Goal: Transaction & Acquisition: Obtain resource

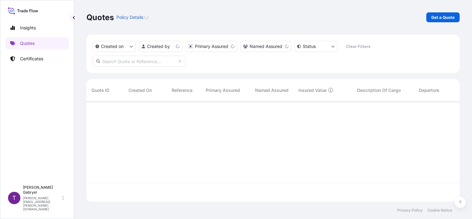
scroll to position [99, 368]
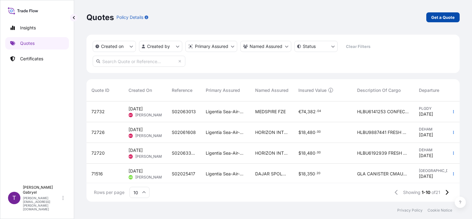
click at [441, 16] on p "Get a Quote" at bounding box center [442, 17] width 23 height 6
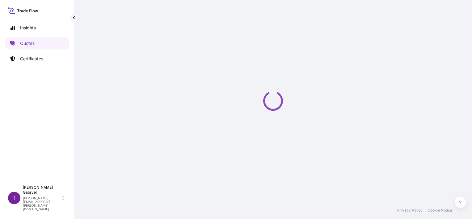
select select "Sea"
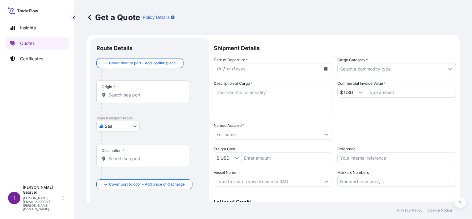
scroll to position [10, 0]
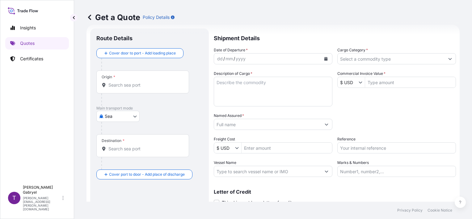
click at [325, 59] on icon "Calendar" at bounding box center [325, 59] width 3 height 4
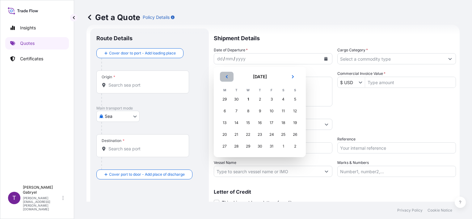
click at [225, 78] on icon "Previous" at bounding box center [227, 77] width 4 height 4
click at [236, 146] on div "30" at bounding box center [236, 145] width 11 height 11
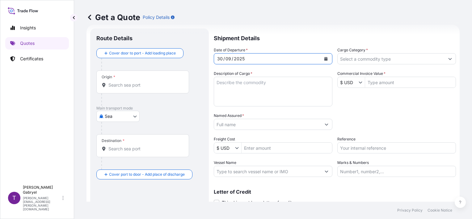
click at [370, 57] on input "Cargo Category *" at bounding box center [390, 58] width 107 height 11
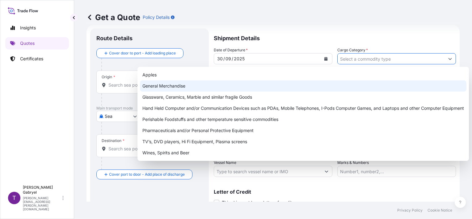
click at [308, 89] on div "General Merchandise" at bounding box center [303, 85] width 326 height 11
type input "General Merchandise"
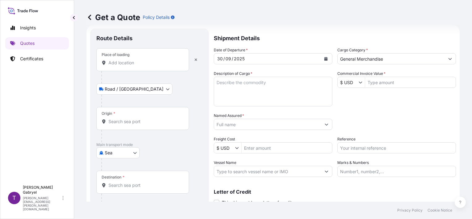
click at [138, 63] on input "Place of loading" at bounding box center [144, 63] width 73 height 6
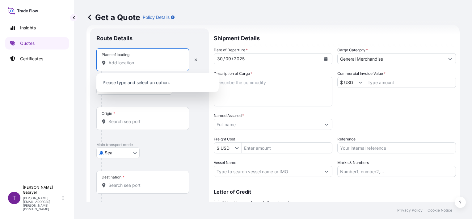
paste input "BIG BRANDS"
type input "BIG BRANDS"
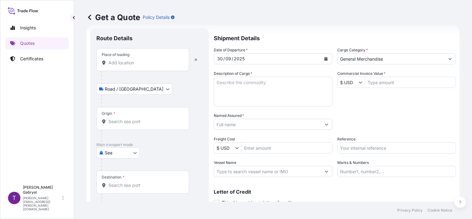
click at [112, 61] on input "Place of loading" at bounding box center [144, 63] width 73 height 6
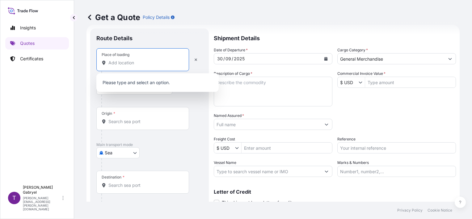
paste input "STARA BUKOWKA"
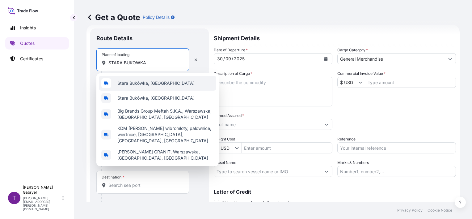
click at [137, 83] on span "Stara Bukówka, [GEOGRAPHIC_DATA]" at bounding box center [155, 83] width 77 height 6
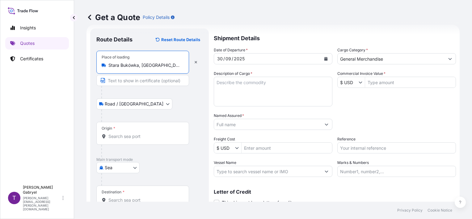
type input "Stara Bukówka, [GEOGRAPHIC_DATA]"
click at [262, 91] on textarea "Description of Cargo *" at bounding box center [273, 92] width 119 height 30
paste textarea "SUPERMARKET GOODS"
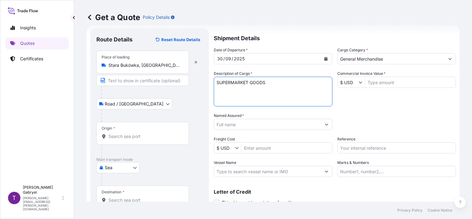
drag, startPoint x: 267, startPoint y: 79, endPoint x: 270, endPoint y: 83, distance: 5.2
click at [267, 79] on textarea "SUPERMARKET GOODS" at bounding box center [273, 92] width 119 height 30
paste textarea "GROSS WEIGHT:"
click at [290, 86] on textarea "SUPERMARKET GOODS GROSS WEIGHT:" at bounding box center [273, 92] width 119 height 30
paste textarea "QUANTITY:"
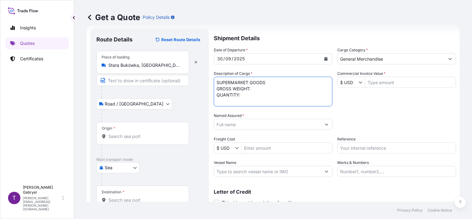
type textarea "SUPERMARKET GOODS GROSS WEIGHT: QUANTITY:"
click at [422, 35] on p "Shipment Details" at bounding box center [335, 37] width 242 height 19
click at [147, 132] on div "Origin *" at bounding box center [142, 133] width 93 height 23
click at [147, 133] on input "Origin *" at bounding box center [144, 136] width 73 height 6
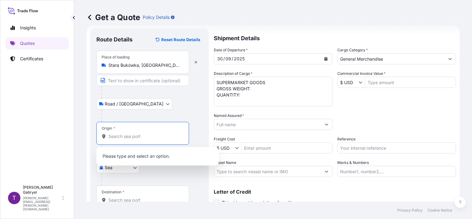
paste input "DEHAM"
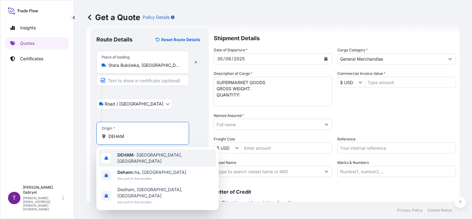
click at [127, 157] on b "DEHAM" at bounding box center [125, 154] width 16 height 5
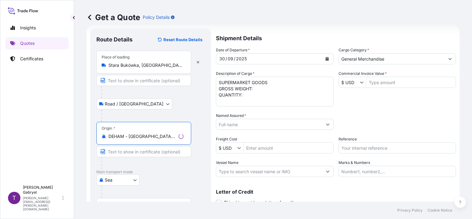
type input "DEHAM - [GEOGRAPHIC_DATA], [GEOGRAPHIC_DATA]"
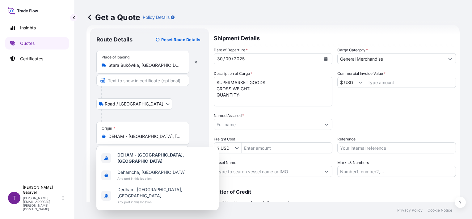
click at [432, 30] on div "Get a Quote Policy Details" at bounding box center [272, 17] width 373 height 35
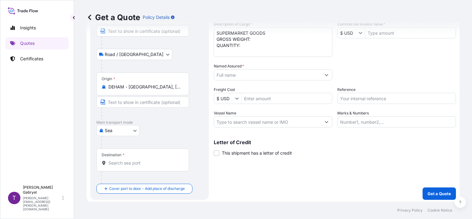
scroll to position [61, 0]
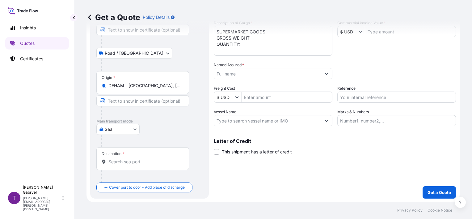
click at [129, 157] on div "Destination *" at bounding box center [142, 158] width 93 height 23
click at [129, 158] on input "Destination *" at bounding box center [144, 161] width 73 height 6
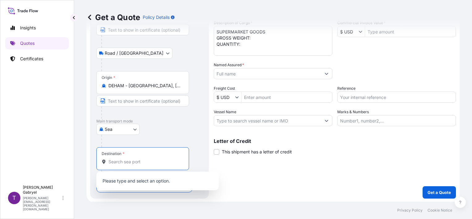
paste input "NGLOS"
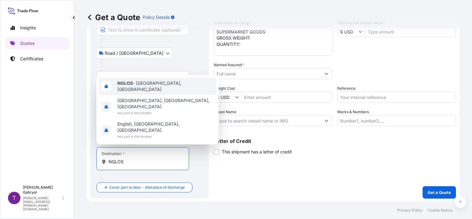
click at [152, 92] on span "NGLOS - [GEOGRAPHIC_DATA], [GEOGRAPHIC_DATA]" at bounding box center [165, 86] width 96 height 12
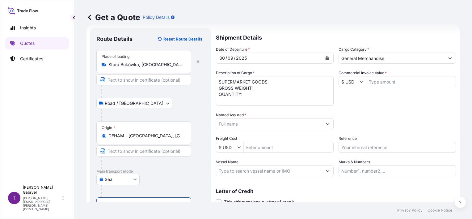
scroll to position [0, 0]
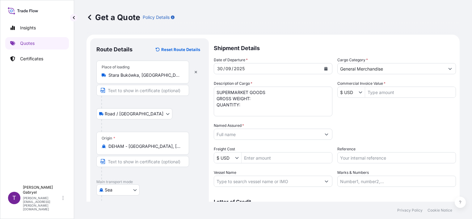
type input "NGLOS - [GEOGRAPHIC_DATA], [GEOGRAPHIC_DATA]"
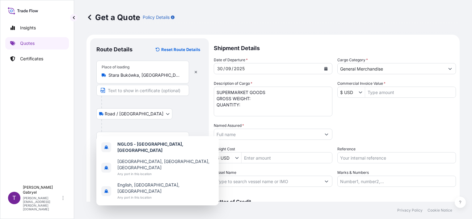
click at [461, 142] on div "Get a Quote Policy Details Route Details Reset Route Details Place of loading […" at bounding box center [273, 100] width 398 height 201
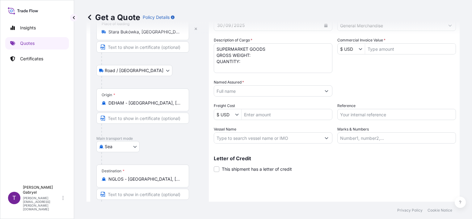
scroll to position [62, 0]
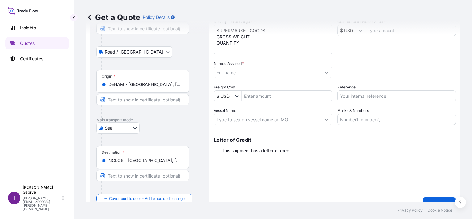
click at [247, 122] on input "Vessel Name" at bounding box center [267, 119] width 107 height 11
paste input "GREAT TEMA"
click at [454, 106] on div "Get a Quote Policy Details Route Details Reset Route Details Place of loading […" at bounding box center [273, 100] width 398 height 201
click at [279, 119] on input "GREAT TEMA/" at bounding box center [267, 119] width 107 height 11
paste input "GTT0625"
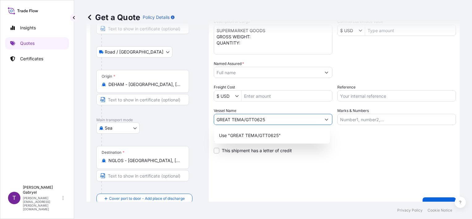
type input "GREAT TEMA/GTT0625"
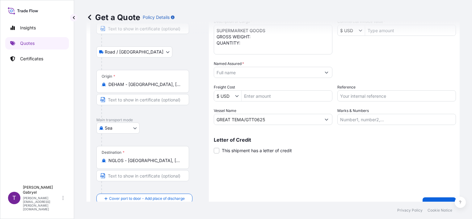
click at [268, 71] on input "Named Assured *" at bounding box center [267, 72] width 107 height 11
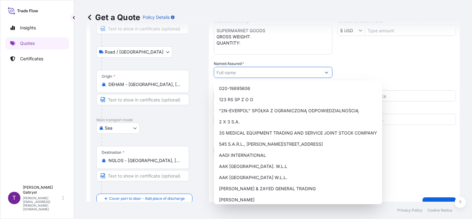
paste input "MAX FOODS LTD"
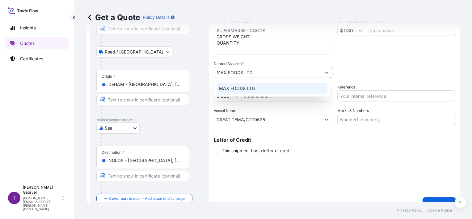
click at [257, 89] on div "MAX FOODS LTD." at bounding box center [271, 88] width 111 height 11
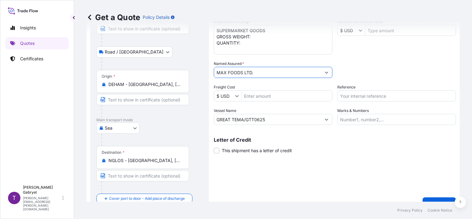
type input "MAX FOODS LTD."
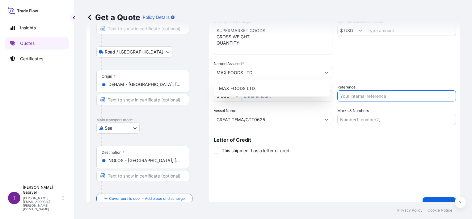
click at [346, 94] on input "Reference" at bounding box center [396, 95] width 119 height 11
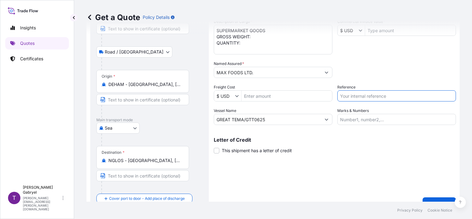
paste input "S02063113"
type input "S02063113"
click at [363, 75] on div "Packing Category Type to search a container mode Please select a primary mode o…" at bounding box center [396, 69] width 119 height 17
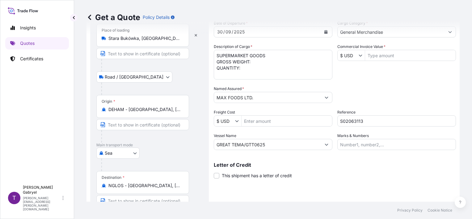
scroll to position [0, 0]
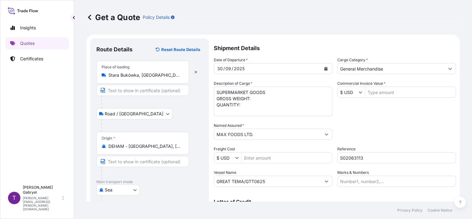
click at [259, 100] on textarea "SUPERMARKET GOODS GROSS WEIGHT: QUANTITY:" at bounding box center [273, 101] width 119 height 30
paste textarea "12557.25"
click at [279, 109] on textarea "SUPERMARKET GOODS GROSS WEIGHT: 12557.25 KG QUANTITY:" at bounding box center [273, 101] width 119 height 30
click at [253, 113] on textarea "SUPERMARKET GOODS GROSS WEIGHT: 12557.25 KG QUANTITY:" at bounding box center [273, 101] width 119 height 30
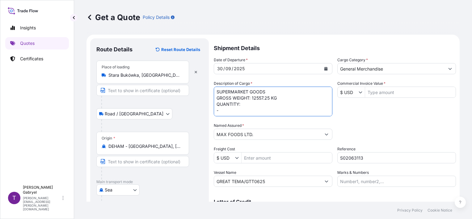
paste textarea "ACLU9823170"
click at [255, 101] on textarea "SUPERMARKET GOODS GROSS WEIGHT: 12557.25 KG QUANTITY: - ACLU9823170" at bounding box center [273, 101] width 119 height 30
type textarea "SUPERMARKET GOODS GROSS WEIGHT: 12557.25 KG QUANTITY: 1800 BOXES - ACLU9823170"
click at [350, 92] on input "$ USD" at bounding box center [347, 91] width 21 height 11
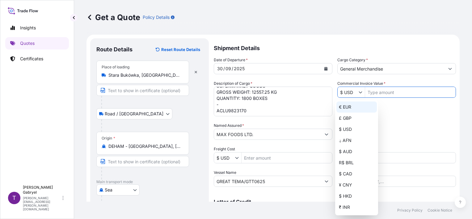
click at [349, 104] on div "€ EUR" at bounding box center [356, 106] width 40 height 11
type input "€ EUR"
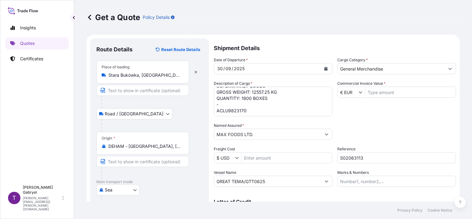
click at [387, 91] on input "Commercial Invoice Value *" at bounding box center [410, 91] width 90 height 11
type input "54,746.68"
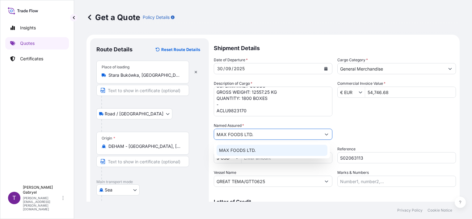
click at [268, 153] on div "MAX FOODS LTD." at bounding box center [271, 149] width 111 height 11
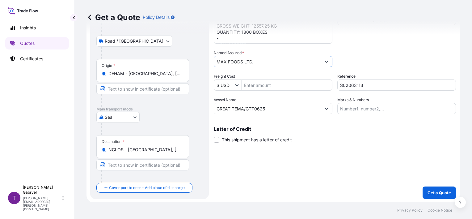
scroll to position [73, 0]
click at [433, 192] on p "Get a Quote" at bounding box center [438, 192] width 23 height 6
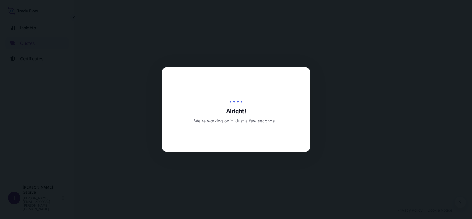
select select "Road / [GEOGRAPHIC_DATA]"
select select "Sea"
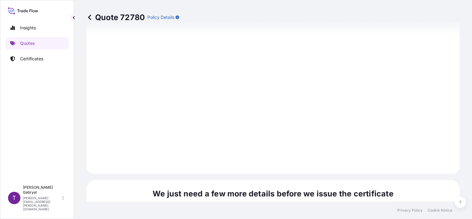
scroll to position [787, 0]
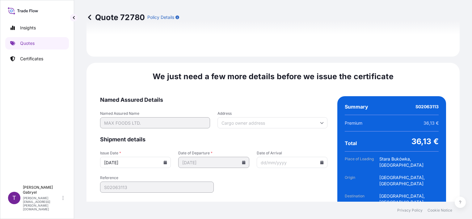
click at [164, 160] on icon at bounding box center [165, 162] width 3 height 4
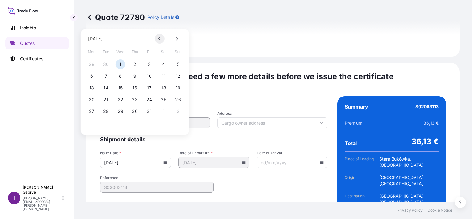
click at [161, 40] on button at bounding box center [160, 39] width 10 height 10
click at [107, 110] on button "30" at bounding box center [106, 111] width 10 height 10
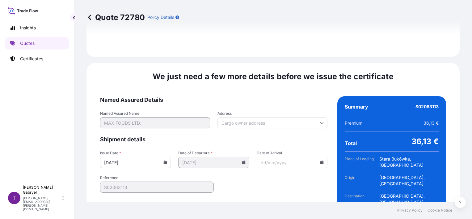
type input "[DATE]"
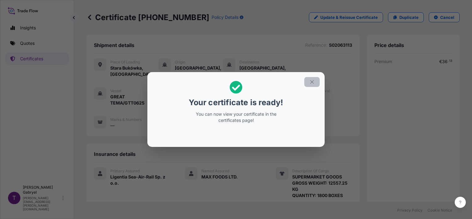
click at [310, 81] on icon "button" at bounding box center [312, 82] width 6 height 6
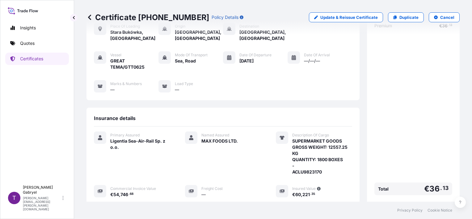
scroll to position [62, 0]
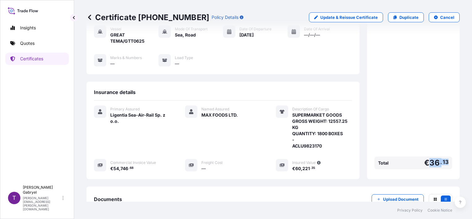
drag, startPoint x: 429, startPoint y: 161, endPoint x: 425, endPoint y: 162, distance: 4.4
click at [425, 162] on div "Total € 36 . 13" at bounding box center [413, 162] width 78 height 13
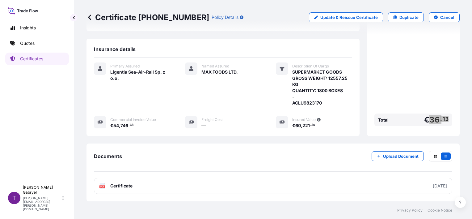
scroll to position [130, 0]
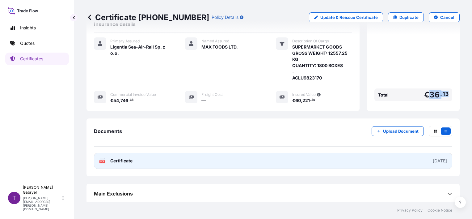
click at [156, 163] on link "PDF Certificate [DATE]" at bounding box center [273, 161] width 358 height 16
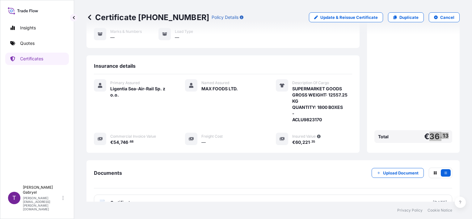
scroll to position [37, 0]
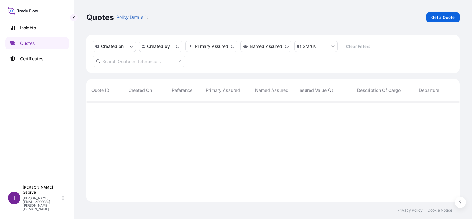
scroll to position [99, 368]
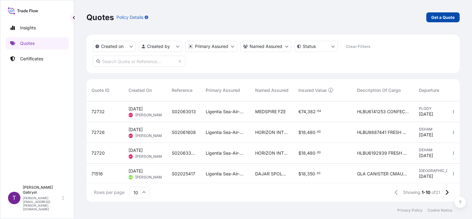
click at [447, 20] on p "Get a Quote" at bounding box center [442, 17] width 23 height 6
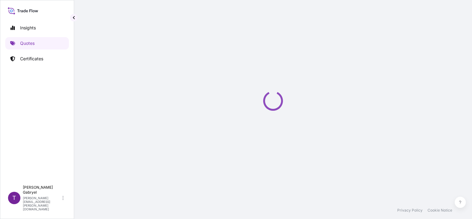
scroll to position [10, 0]
select select "Sea"
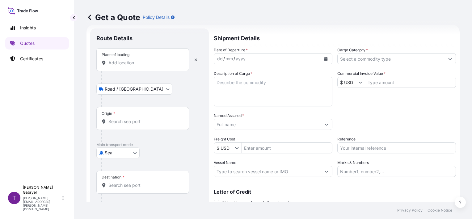
click at [129, 60] on input "Place of loading" at bounding box center [144, 63] width 73 height 6
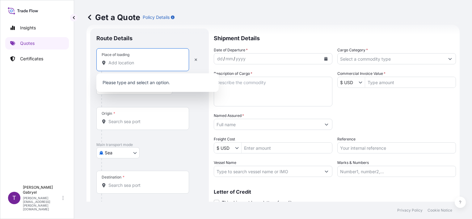
paste input "Sokołów"
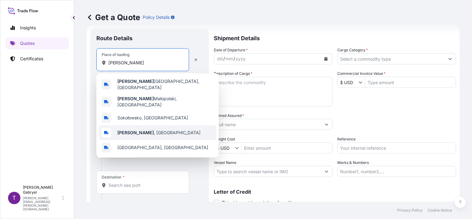
click at [142, 129] on span "Sokołów , Poland" at bounding box center [158, 132] width 83 height 6
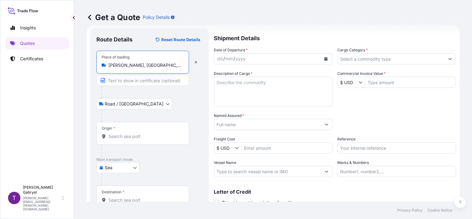
click at [150, 70] on div "Place of loading Sokołów, Piekary Śląskie, Poland" at bounding box center [142, 62] width 93 height 23
click at [150, 68] on input "Sokołów, Piekary Śląskie, Poland" at bounding box center [144, 65] width 73 height 6
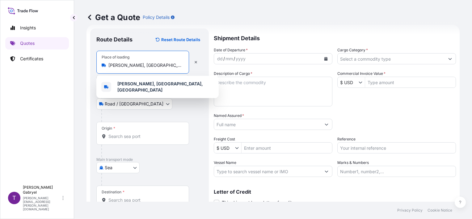
paste input "Place of loading"
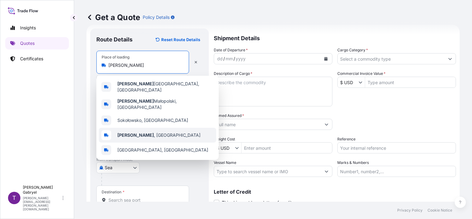
click at [151, 132] on span "Sokołów , Poland" at bounding box center [158, 135] width 83 height 6
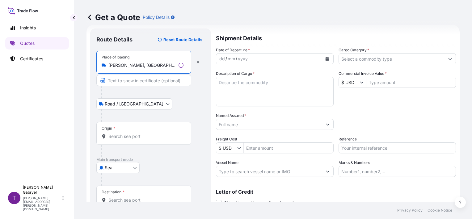
type input "Sokołów, Poland"
click at [119, 136] on input "Origin *" at bounding box center [145, 136] width 75 height 6
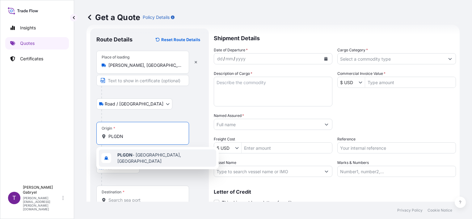
click at [131, 157] on b "PLGDN" at bounding box center [124, 154] width 15 height 5
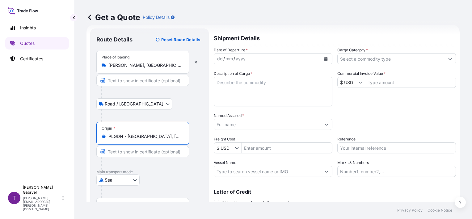
type input "PLGDN - Gdansk, Poland"
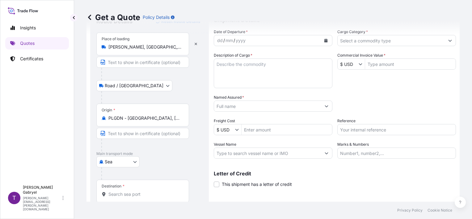
scroll to position [61, 0]
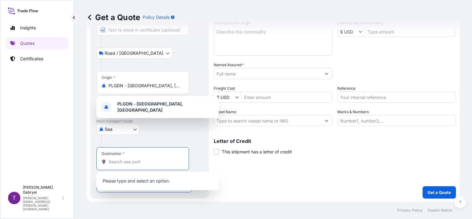
click at [123, 164] on input "Destination *" at bounding box center [144, 161] width 73 height 6
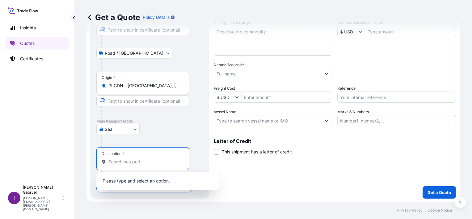
click at [123, 164] on input "Destination *" at bounding box center [144, 161] width 73 height 6
paste input "DAKAR - SENEGAL"
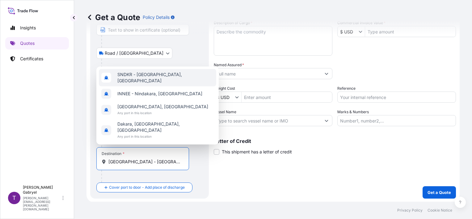
click at [164, 84] on span "SNDKR - Dakar, Senegal" at bounding box center [165, 77] width 96 height 12
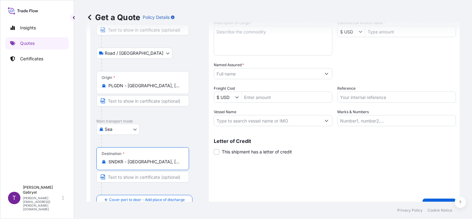
type input "SNDKR - Dakar, Senegal"
click at [319, 177] on div "Shipment Details Date of Departure * dd / mm / yyyy Cargo Category * Descriptio…" at bounding box center [335, 94] width 242 height 233
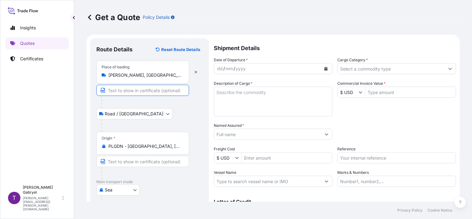
click at [128, 92] on input "Text to appear on certificate" at bounding box center [142, 90] width 93 height 11
paste input "05-806 SOKOŁÓW, POLAND"
type input "05-806 SOKOŁÓW, POLAND"
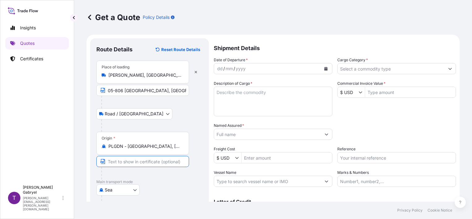
click at [131, 162] on input "Text to appear on certificate" at bounding box center [142, 161] width 93 height 11
paste input "GDAŃSK, POLAND"
type input "GDAŃSK, POLAND"
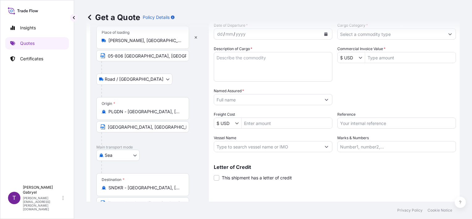
scroll to position [73, 0]
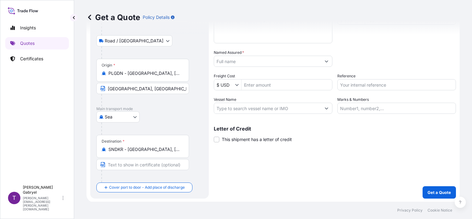
click at [130, 164] on input "Text to appear on certificate" at bounding box center [142, 164] width 93 height 11
paste input "DAKAR, SENEGAL"
type input "DAKAR, SENEGAL"
click at [265, 177] on div "Shipment Details Date of Departure * dd / mm / yyyy Cargo Category * Descriptio…" at bounding box center [335, 81] width 242 height 233
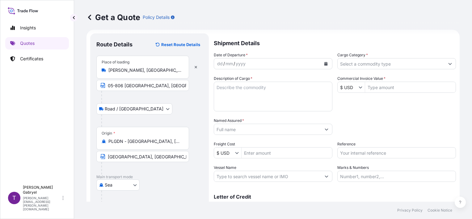
scroll to position [0, 0]
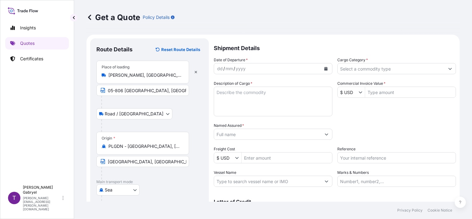
click at [326, 67] on button "Calendar" at bounding box center [326, 69] width 10 height 10
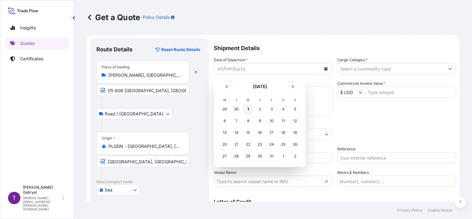
click at [248, 108] on div "1" at bounding box center [247, 108] width 11 height 11
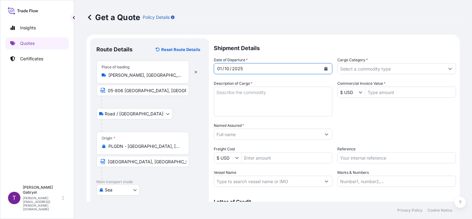
click at [376, 68] on input "Cargo Category *" at bounding box center [390, 68] width 107 height 11
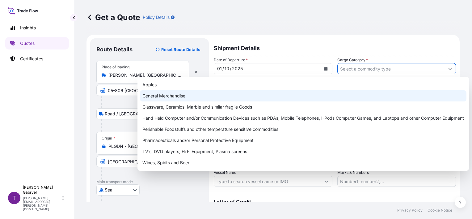
click at [177, 94] on div "General Merchandise" at bounding box center [303, 95] width 326 height 11
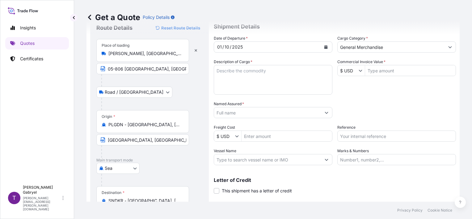
scroll to position [31, 0]
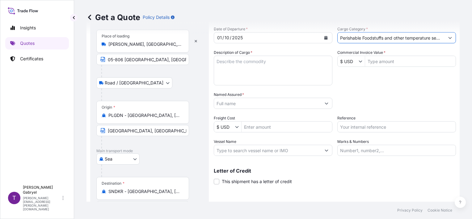
click at [375, 40] on input "Perishable Foodstuffs and other temperature sensitive commodities" at bounding box center [390, 37] width 107 height 11
click at [455, 35] on div "Get a Quote Policy Details Route Details Reset Route Details Place of loading S…" at bounding box center [273, 100] width 398 height 201
click at [448, 37] on icon "Show suggestions" at bounding box center [450, 38] width 4 height 4
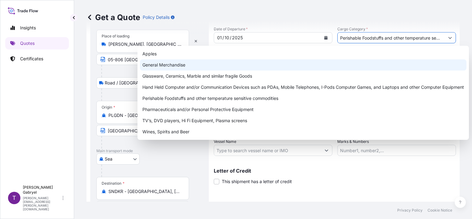
click at [236, 67] on div "General Merchandise" at bounding box center [303, 64] width 326 height 11
type input "General Merchandise"
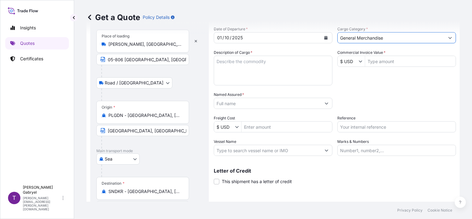
click at [373, 94] on div "Packing Category Type to search a container mode Please select a primary mode o…" at bounding box center [396, 99] width 119 height 17
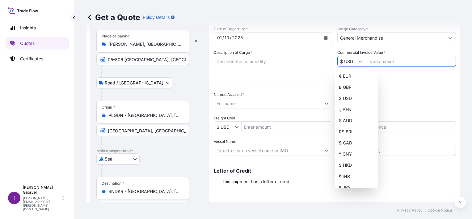
click at [358, 62] on icon "Show suggestions" at bounding box center [360, 61] width 4 height 4
click at [351, 73] on div "€ EUR" at bounding box center [356, 75] width 40 height 11
type input "€ EUR"
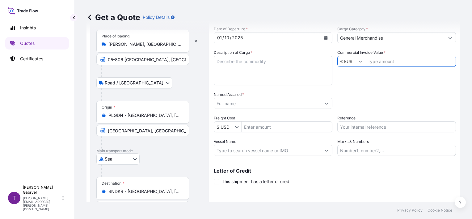
click at [392, 63] on input "Commercial Invoice Value *" at bounding box center [410, 61] width 90 height 11
paste input "23.026,00"
drag, startPoint x: 372, startPoint y: 62, endPoint x: 376, endPoint y: 61, distance: 3.4
click at [372, 61] on input "23.026,00" at bounding box center [410, 61] width 90 height 11
click at [394, 62] on input "23026,00" at bounding box center [410, 61] width 90 height 11
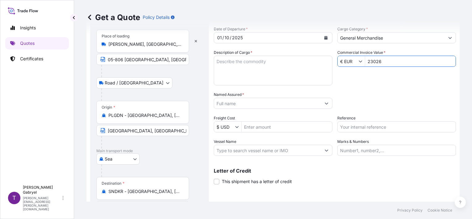
type input "23,026"
click at [266, 62] on textarea "Description of Cargo *" at bounding box center [273, 71] width 119 height 30
paste textarea "1 CONTAINER STC 10368 UNIT KABISA ENERGY DRINK 250ML CAN (HS CODE: 22.02.10.00 …"
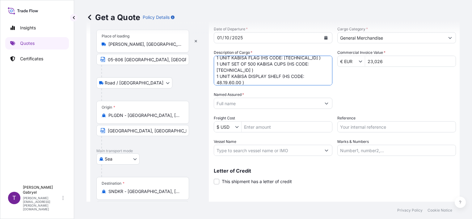
scroll to position [140, 0]
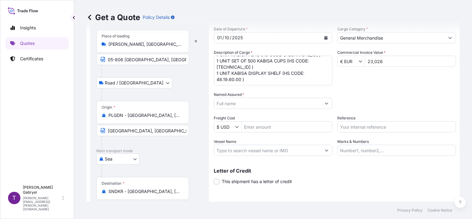
click at [291, 80] on textarea "1 CONTAINER STC 10368 UNIT KABISA ENERGY DRINK 250ML CAN (HS CODE: 22.02.10.00 …" at bounding box center [273, 71] width 119 height 30
paste textarea "3 UNITS KABISA COOLER (HS CODE: 84.18.50.19 )"
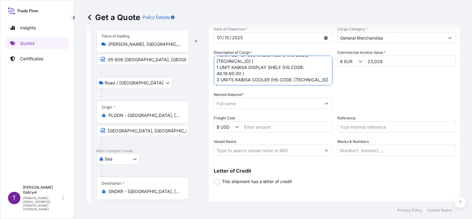
click at [320, 79] on textarea "1 CONTAINER STC 10368 UNIT KABISA ENERGY DRINK 250ML CAN (HS CODE: 22.02.10.00 …" at bounding box center [273, 71] width 119 height 30
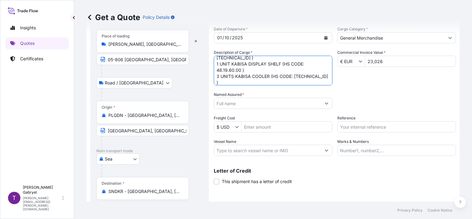
paste textarea "INTEGRAL FRANCHISE: NONE NUMBER, KIND OF PACKAGES, MARKS: TRHU6468174 20722,5 K…"
type textarea "1 CONTAINER STC 10368 UNIT KABISA ENERGY DRINK 250ML CAN (HS CODE: 22.02.10.00 …"
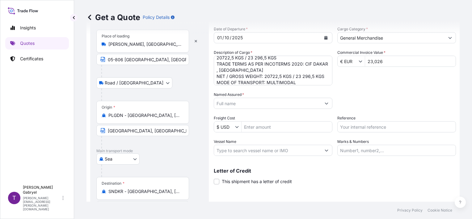
click at [237, 102] on input "Named Assured *" at bounding box center [267, 103] width 107 height 11
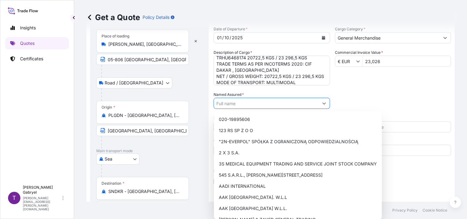
paste input "VENTA MAERSK"
type input "VENTA MAERSK"
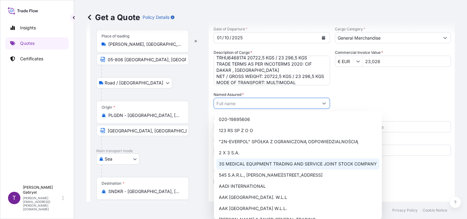
click at [207, 91] on div "Route Details Reset Route Details Place of loading Sokołów, Poland 05-806 SOKOŁ…" at bounding box center [149, 123] width 119 height 233
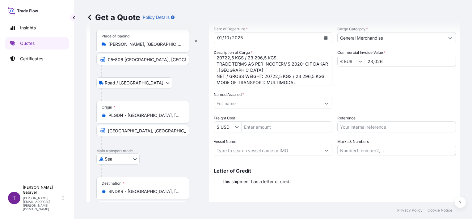
click at [231, 151] on input "Vessel Name" at bounding box center [267, 149] width 107 height 11
paste input "VENTA MAERSK"
click at [278, 154] on input "VENTA MAERSK/" at bounding box center [267, 149] width 107 height 11
paste input "541S"
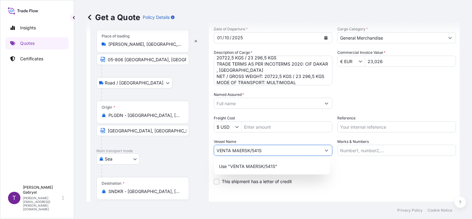
type input "VENTA MAERSK/541S"
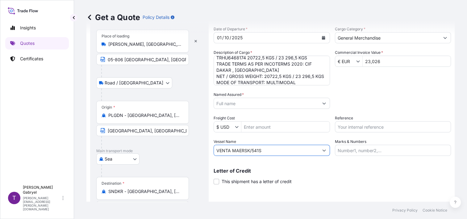
click at [240, 102] on input "Named Assured *" at bounding box center [266, 103] width 105 height 11
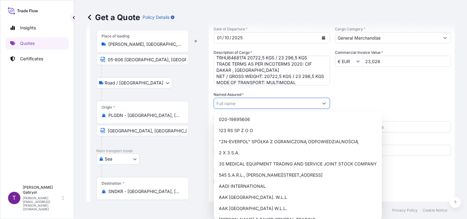
paste input "PASCAL DIATTA & FILS SUARL (PDF SUARL)"
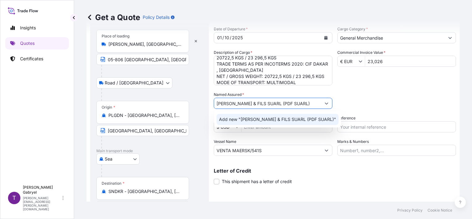
click at [243, 119] on span "Add new "PASCAL DIATTA & FILS SUARL (PDF SUARL)"" at bounding box center [277, 119] width 117 height 6
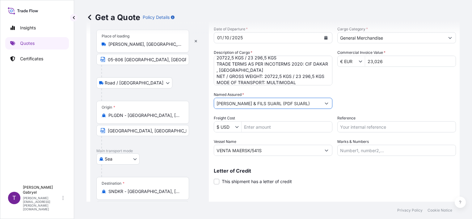
type input "PASCAL DIATTA & FILS SUARL (PDF SUARL)"
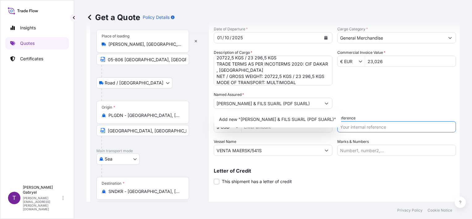
click at [364, 125] on input "Reference" at bounding box center [396, 126] width 119 height 11
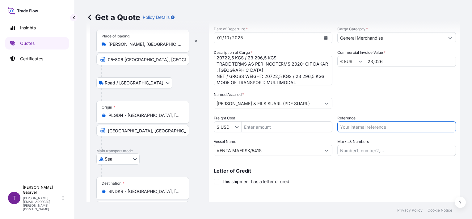
paste input "S02061602"
type input "S02061602"
click at [375, 100] on div "Packing Category Type to search a container mode Please select a primary mode o…" at bounding box center [396, 99] width 119 height 17
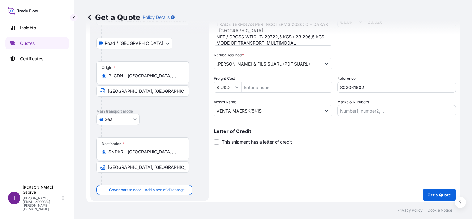
scroll to position [73, 0]
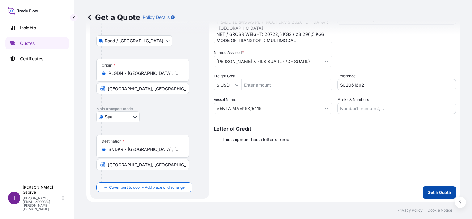
click at [437, 190] on p "Get a Quote" at bounding box center [438, 192] width 23 height 6
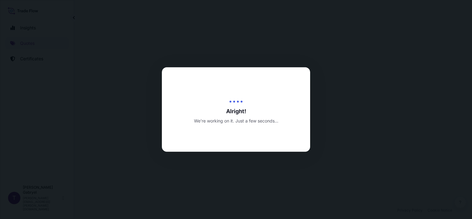
select select "Road / [GEOGRAPHIC_DATA]"
select select "Sea"
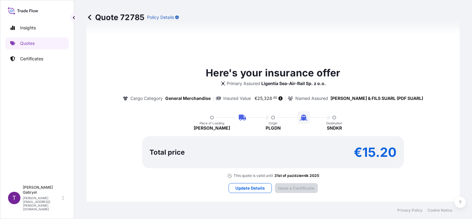
type input "[DATE]"
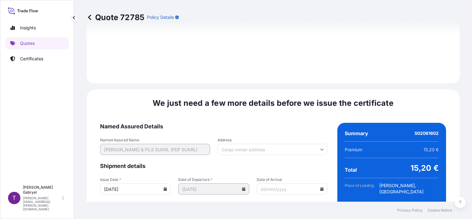
scroll to position [787, 0]
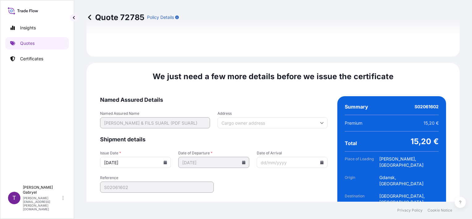
click at [242, 117] on input "Address" at bounding box center [272, 122] width 110 height 11
paste input "Dakar, Senegal"
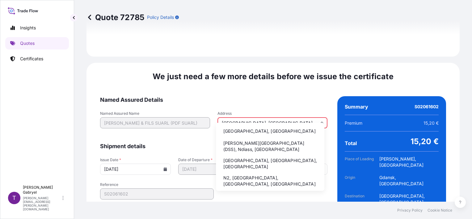
click at [257, 128] on li "Dakar, Senegal" at bounding box center [269, 131] width 103 height 12
type input "Dakar, Senegal"
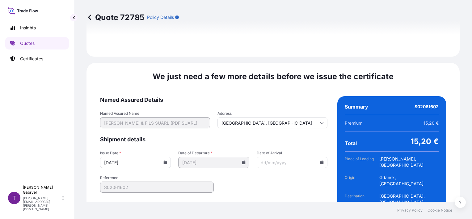
click at [280, 96] on span "Named Assured Details" at bounding box center [213, 99] width 227 height 7
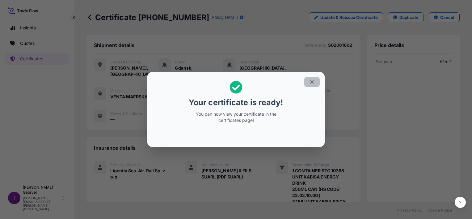
click at [312, 82] on icon "button" at bounding box center [312, 82] width 6 height 6
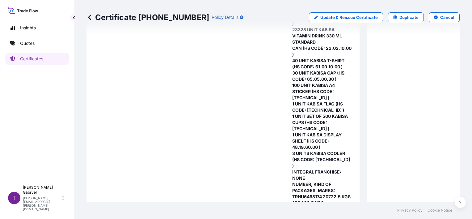
scroll to position [370, 0]
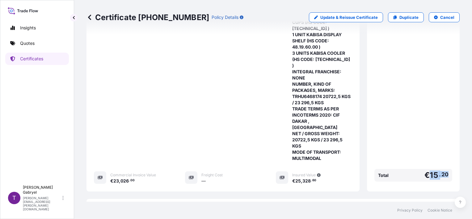
drag, startPoint x: 438, startPoint y: 154, endPoint x: 423, endPoint y: 157, distance: 15.6
click at [423, 169] on div "Total € 15 . 20" at bounding box center [413, 175] width 78 height 13
copy span "€ 15 . 20"
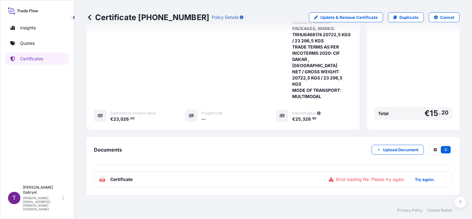
click at [124, 171] on div "PDF Certificate Error loading file. Please try again. Try again." at bounding box center [273, 179] width 358 height 16
click at [415, 176] on p "Try again." at bounding box center [425, 179] width 20 height 6
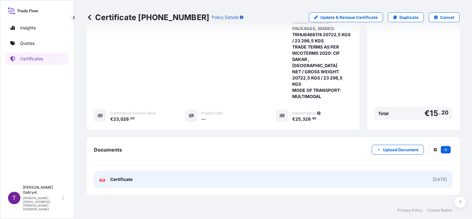
click at [367, 171] on link "PDF Certificate 2025-10-01" at bounding box center [273, 179] width 358 height 16
